Goal: Check status: Check status

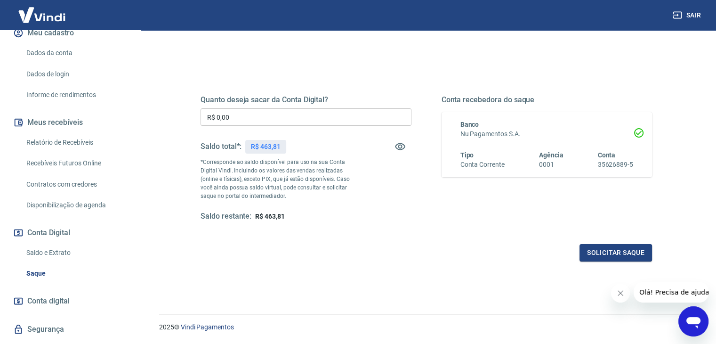
scroll to position [141, 0]
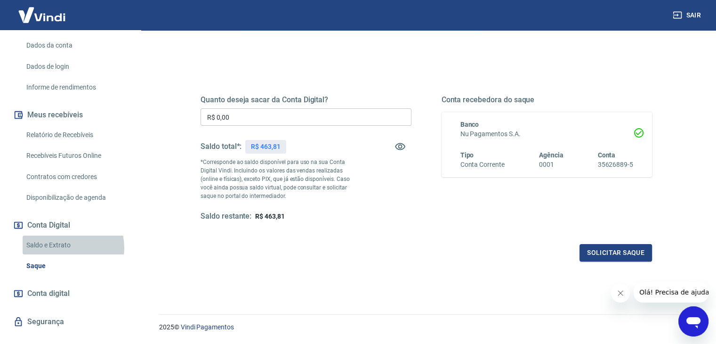
click at [64, 237] on link "Saldo e Extrato" at bounding box center [76, 244] width 107 height 19
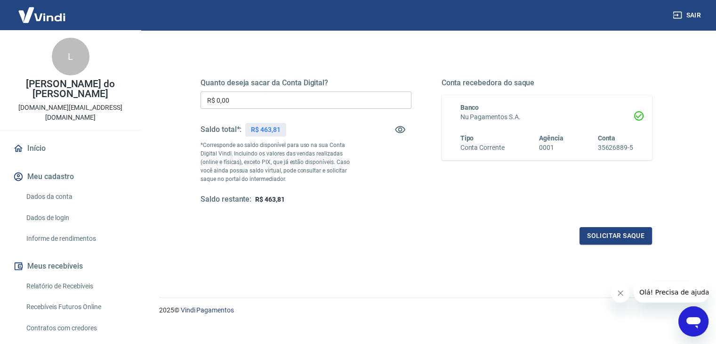
scroll to position [121, 0]
